Goal: Task Accomplishment & Management: Use online tool/utility

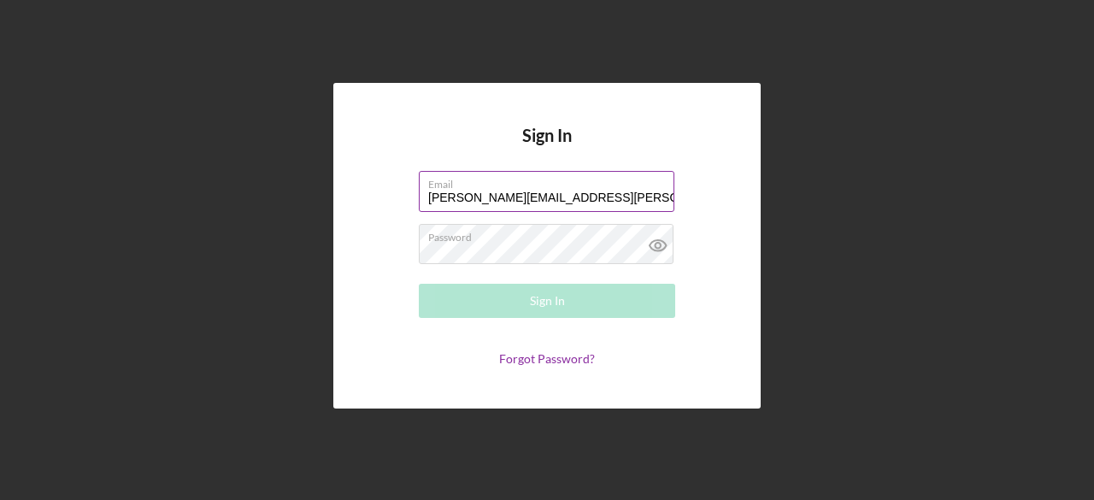
click at [615, 191] on input "[PERSON_NAME][EMAIL_ADDRESS][PERSON_NAME][DOMAIN_NAME]" at bounding box center [547, 191] width 256 height 41
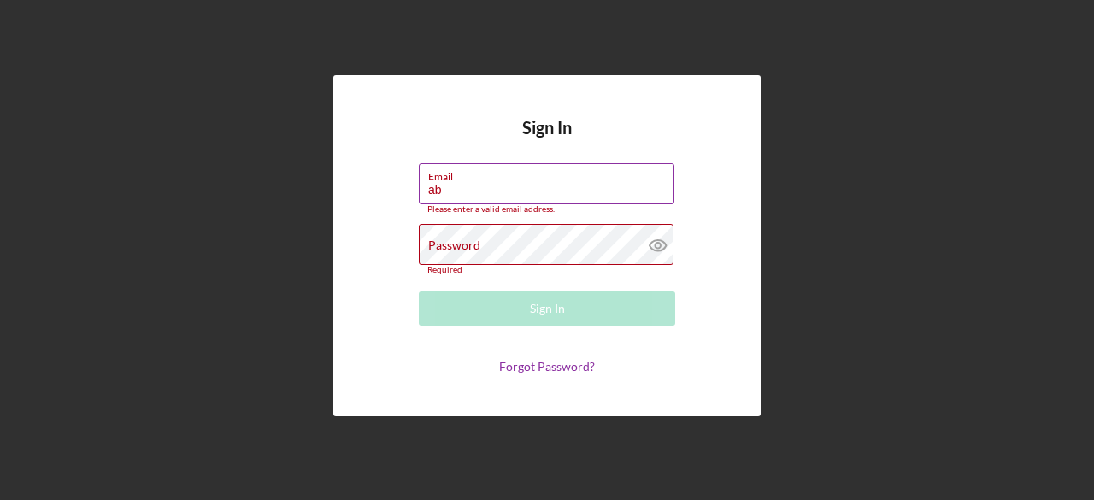
type input "a"
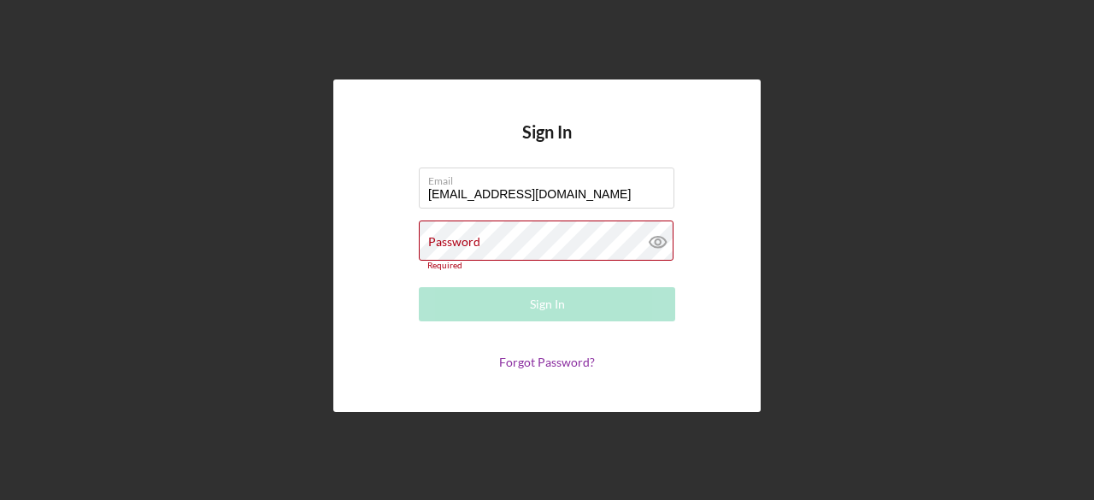
click at [551, 232] on div "Password Required" at bounding box center [547, 245] width 256 height 50
drag, startPoint x: 613, startPoint y: 197, endPoint x: 272, endPoint y: 219, distance: 341.7
click at [272, 219] on div "Sign In Email [EMAIL_ADDRESS][DOMAIN_NAME] Password Required Sign In Forgot Pas…" at bounding box center [547, 245] width 1077 height 491
type input "[EMAIL_ADDRESS][DOMAIN_NAME]"
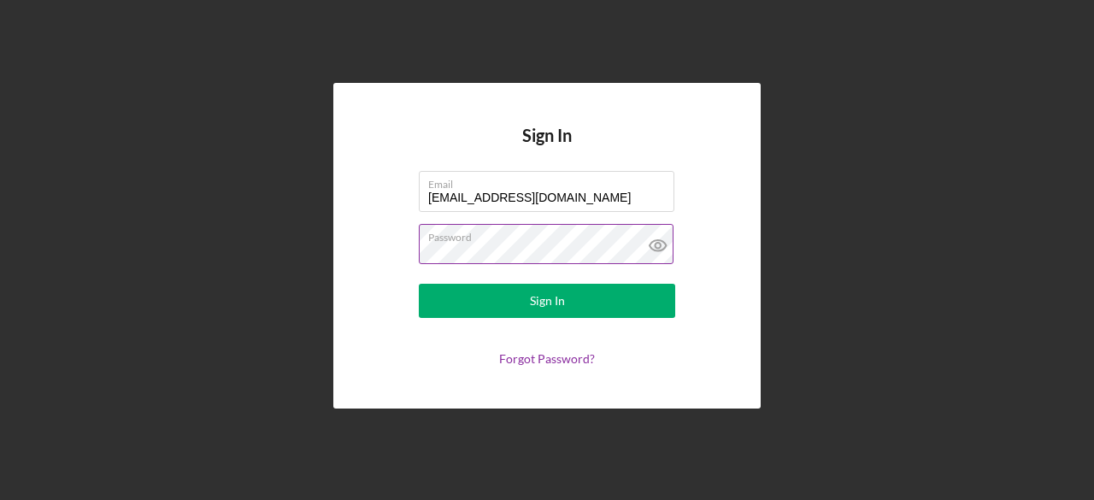
click at [661, 250] on icon at bounding box center [657, 245] width 16 height 11
click at [656, 245] on icon at bounding box center [658, 245] width 43 height 43
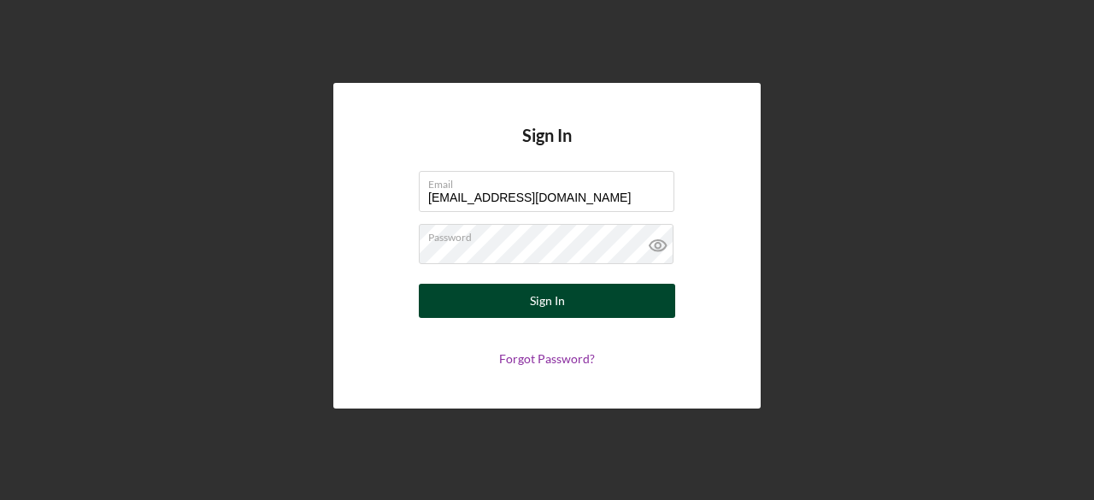
click at [550, 302] on div "Sign In" at bounding box center [547, 301] width 35 height 34
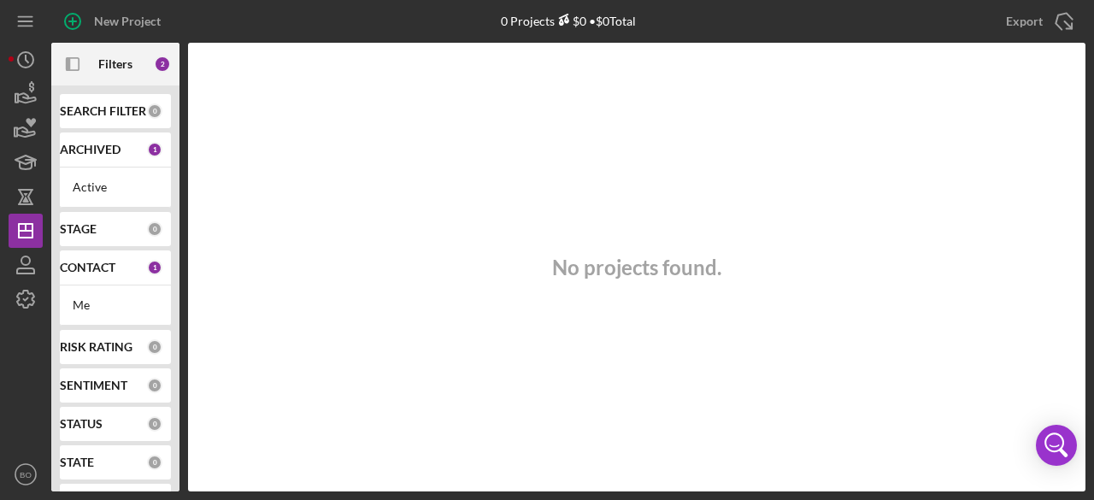
click at [120, 281] on div "CONTACT 1" at bounding box center [111, 267] width 103 height 34
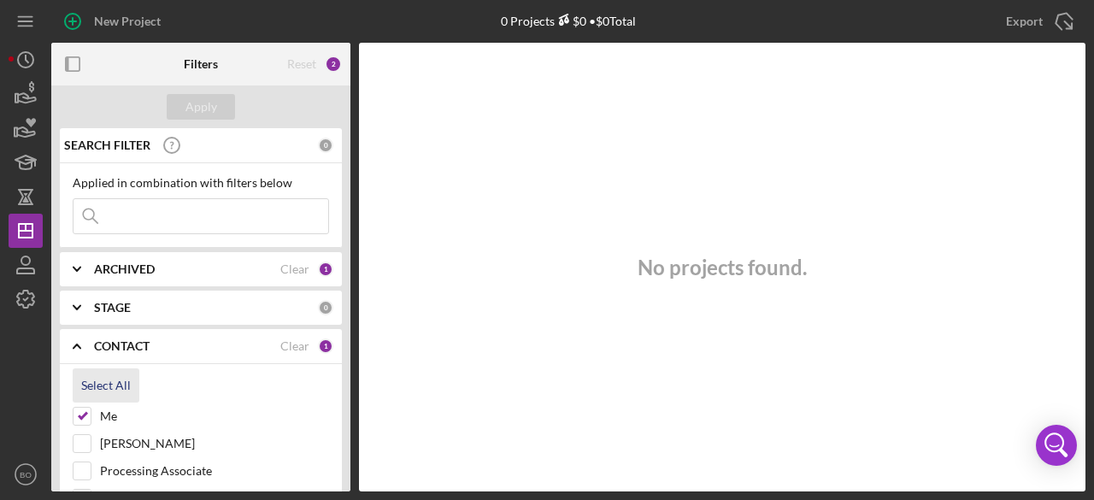
scroll to position [56, 0]
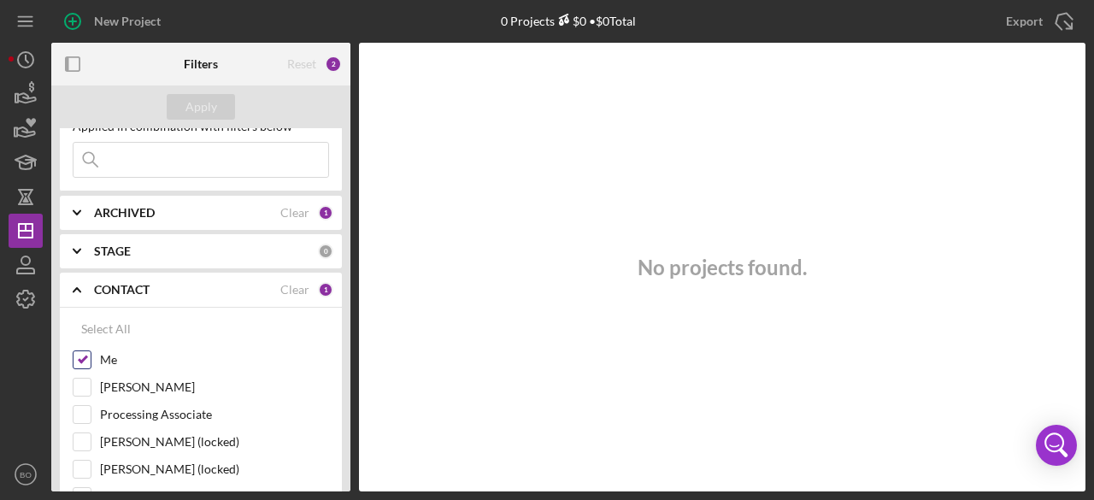
click at [79, 359] on input "Me" at bounding box center [81, 359] width 17 height 17
checkbox input "false"
click at [218, 109] on button "Apply" at bounding box center [201, 107] width 68 height 26
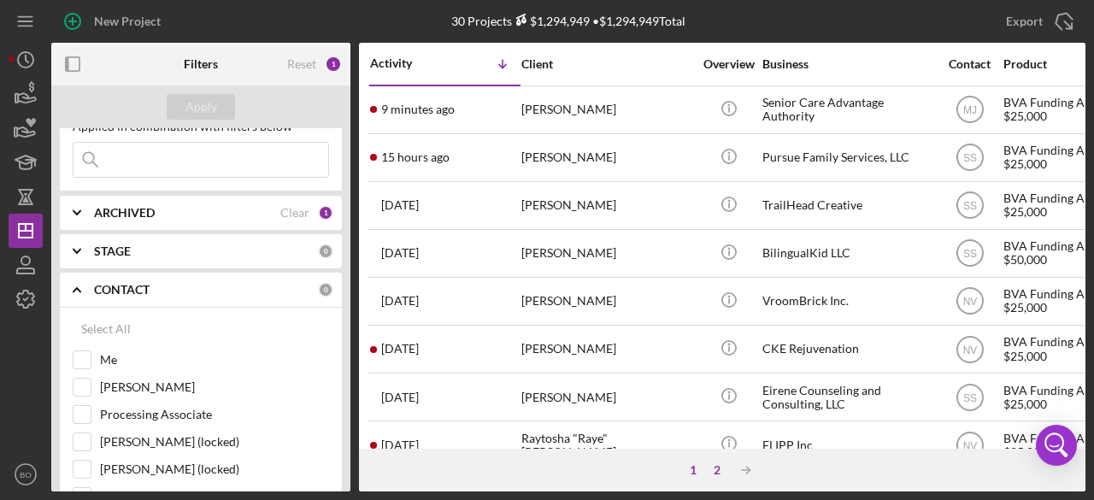
click at [717, 468] on div "2" at bounding box center [717, 470] width 24 height 14
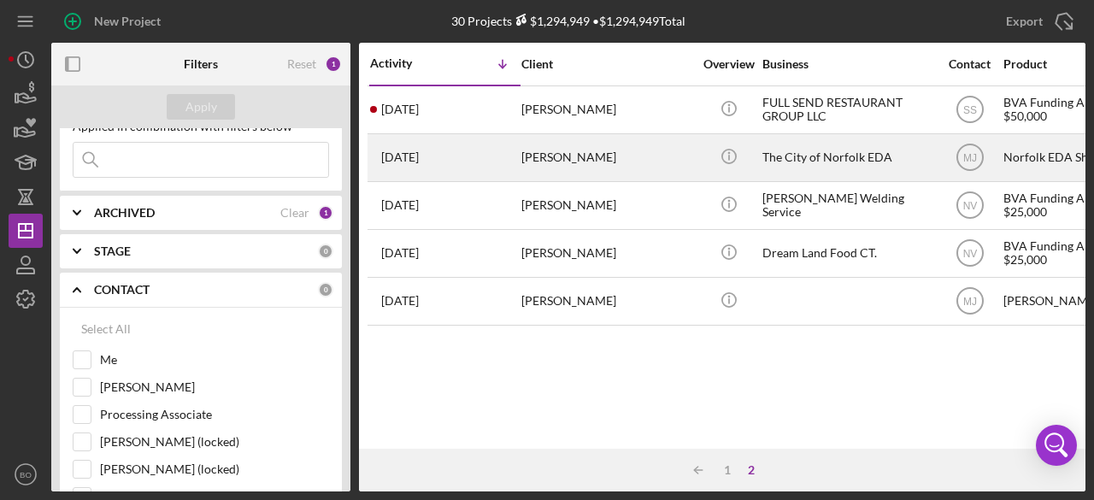
click at [595, 162] on div "[PERSON_NAME]" at bounding box center [606, 157] width 171 height 45
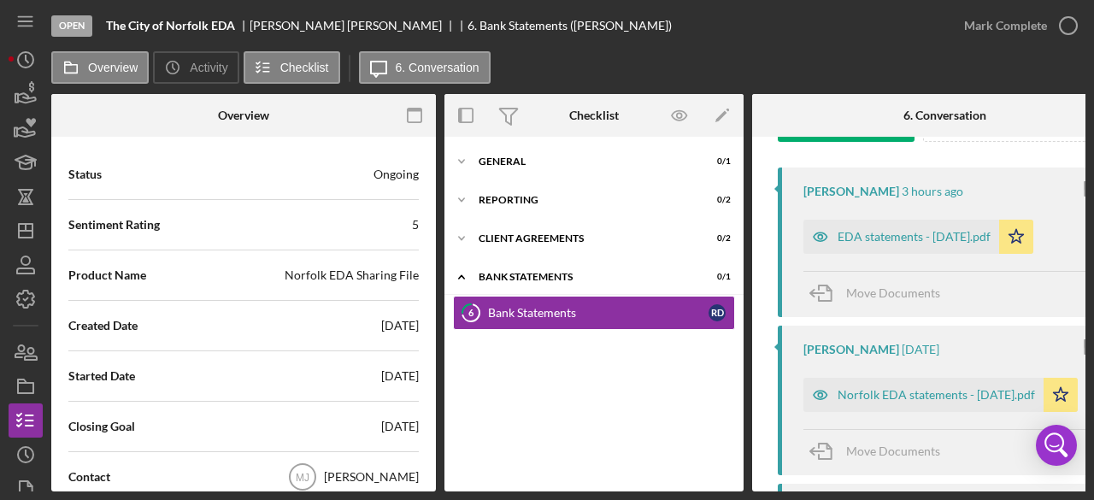
scroll to position [298, 0]
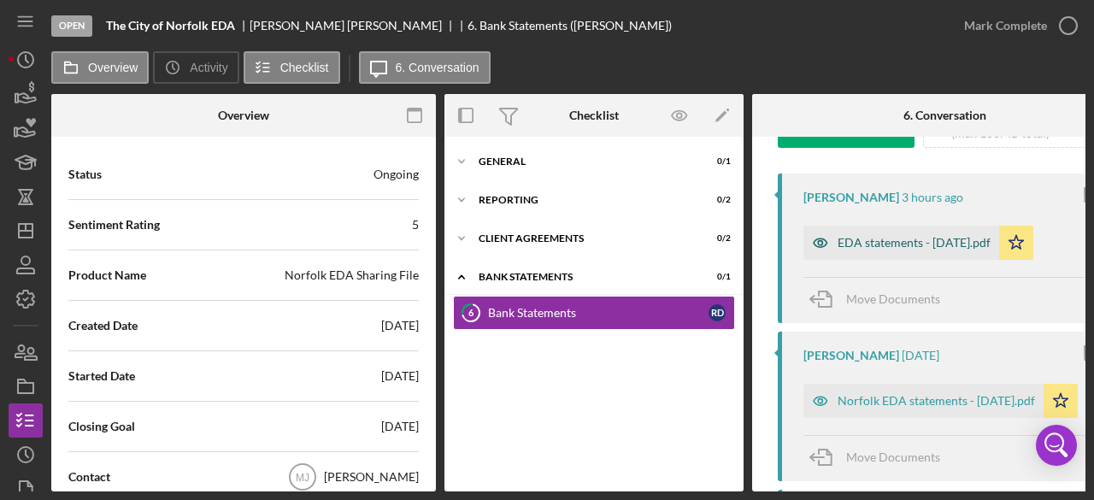
click at [918, 250] on div "EDA statements - [DATE].pdf" at bounding box center [914, 243] width 153 height 14
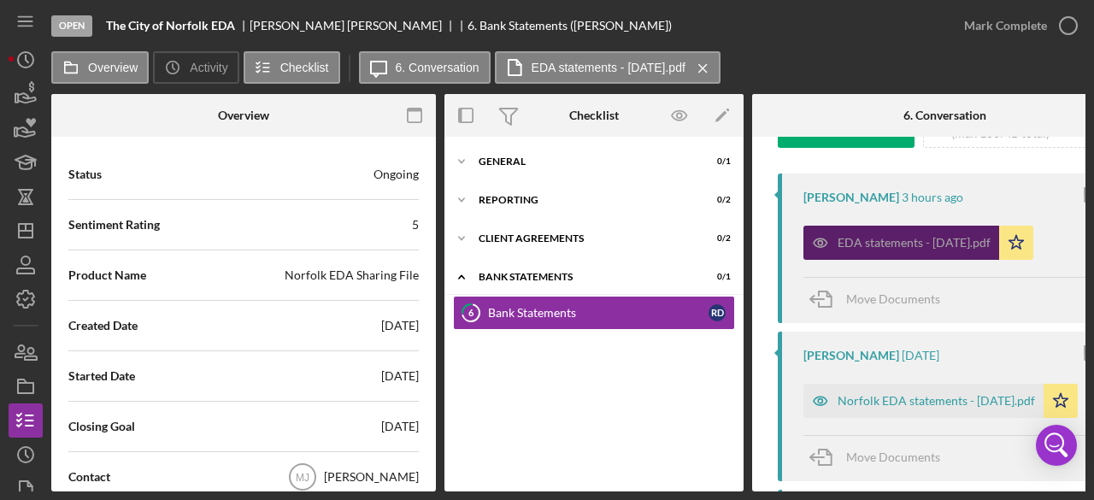
click at [824, 242] on icon "button" at bounding box center [820, 243] width 34 height 34
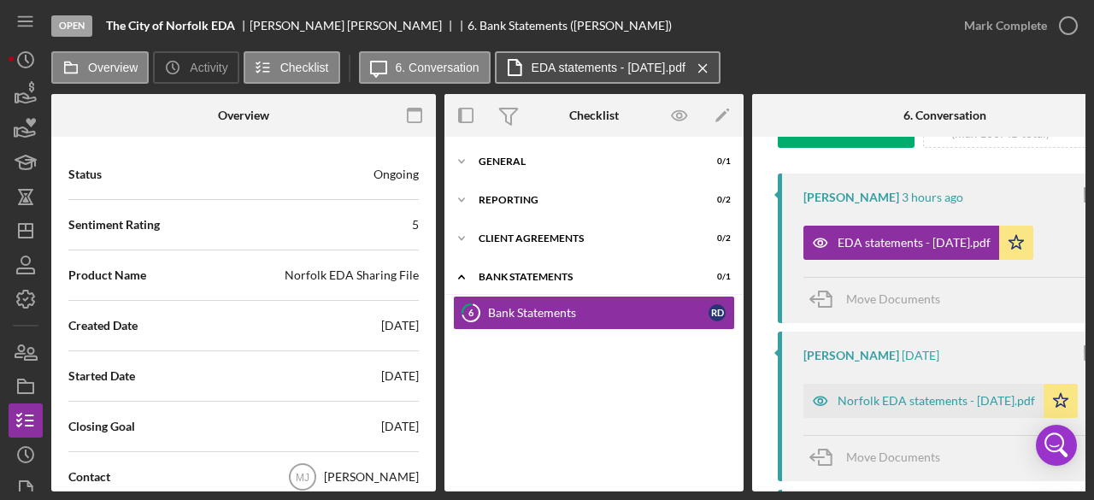
click at [634, 62] on label "EDA statements - [DATE].pdf" at bounding box center [609, 68] width 154 height 14
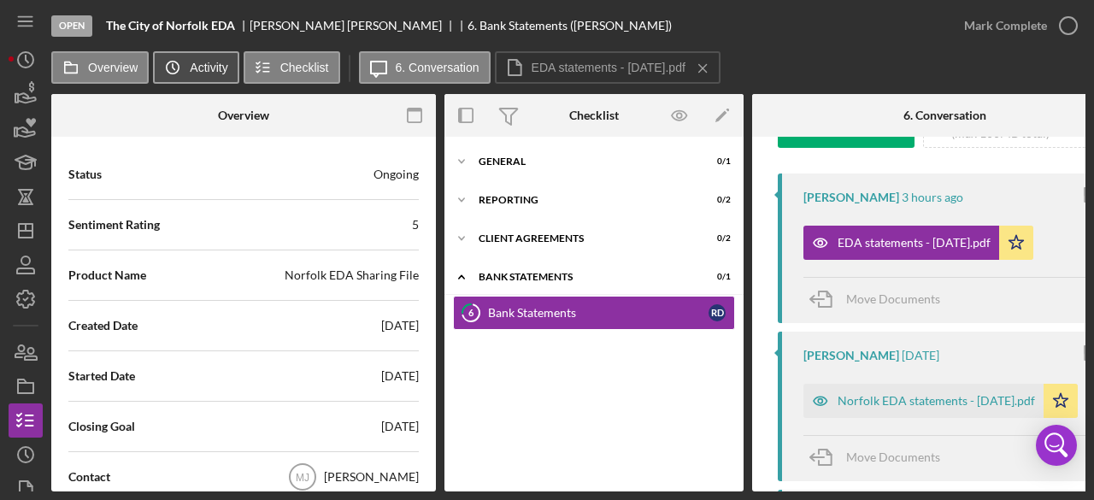
click at [198, 62] on label "Activity" at bounding box center [209, 68] width 38 height 14
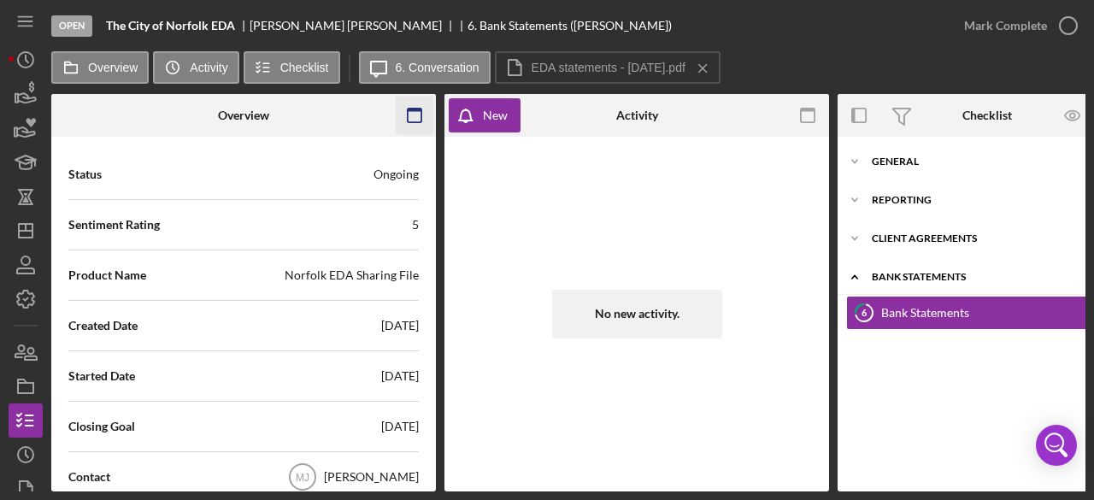
click at [418, 121] on icon "button" at bounding box center [415, 116] width 38 height 38
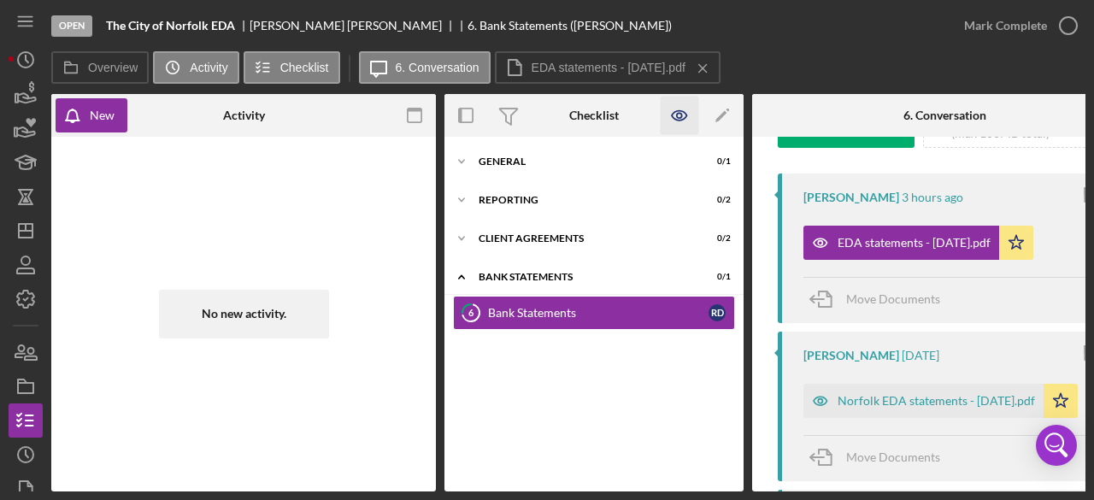
click at [691, 120] on icon "button" at bounding box center [680, 116] width 38 height 38
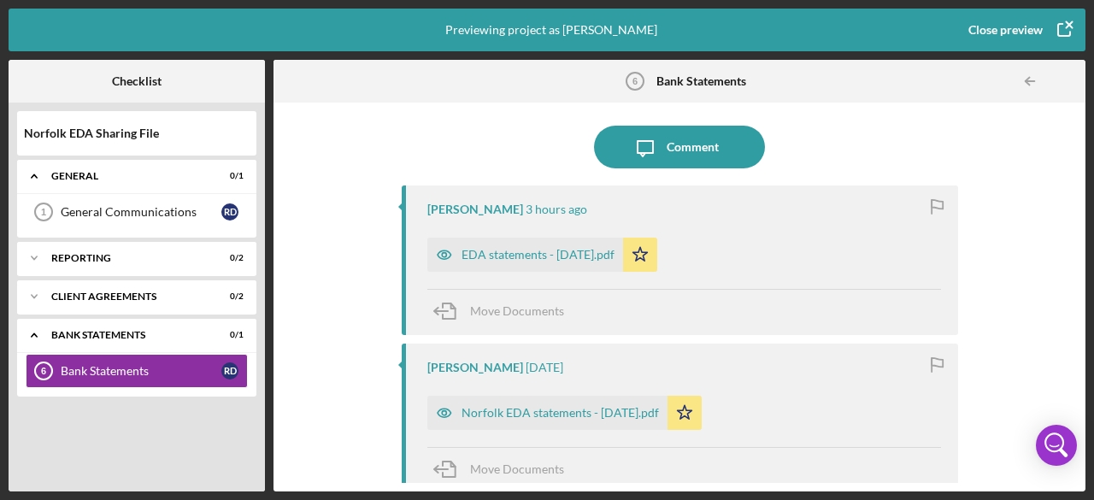
scroll to position [129, 0]
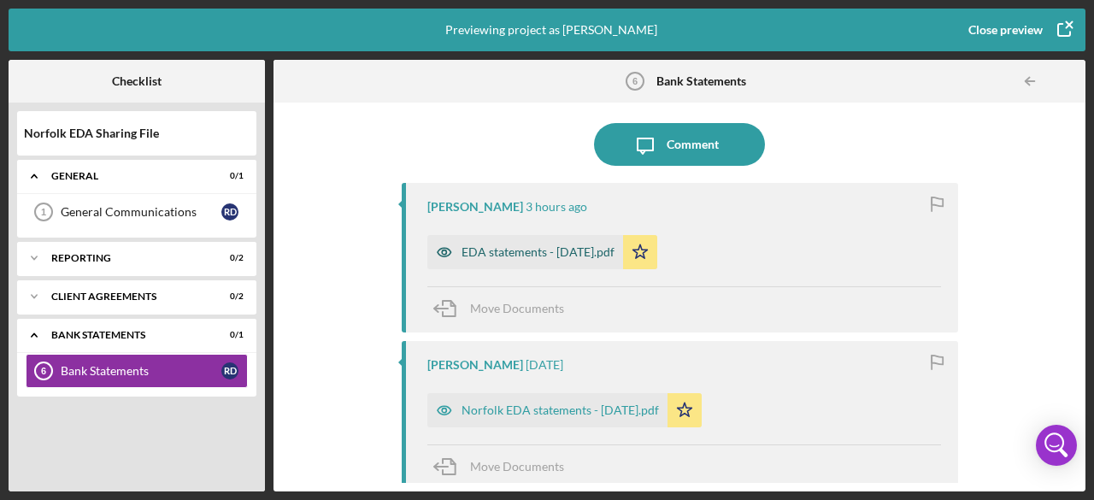
click at [443, 250] on icon "button" at bounding box center [444, 252] width 4 height 4
